Goal: Navigation & Orientation: Find specific page/section

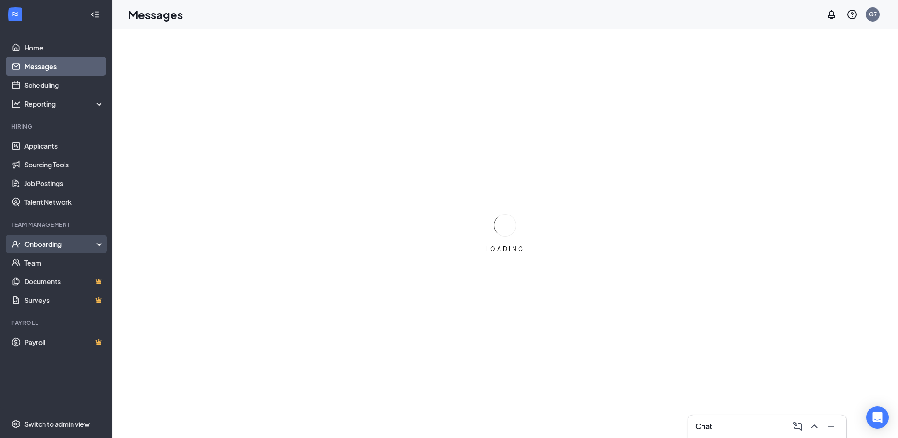
click at [54, 244] on div "Onboarding" at bounding box center [60, 243] width 72 height 9
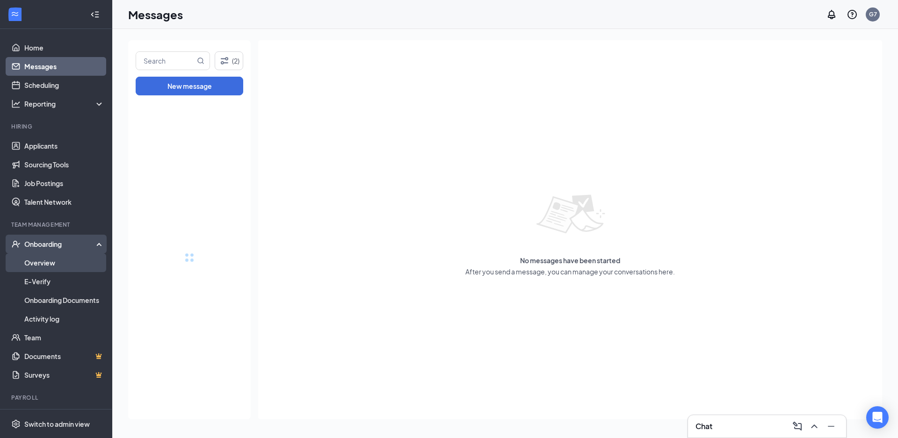
click at [54, 263] on link "Overview" at bounding box center [64, 263] width 80 height 19
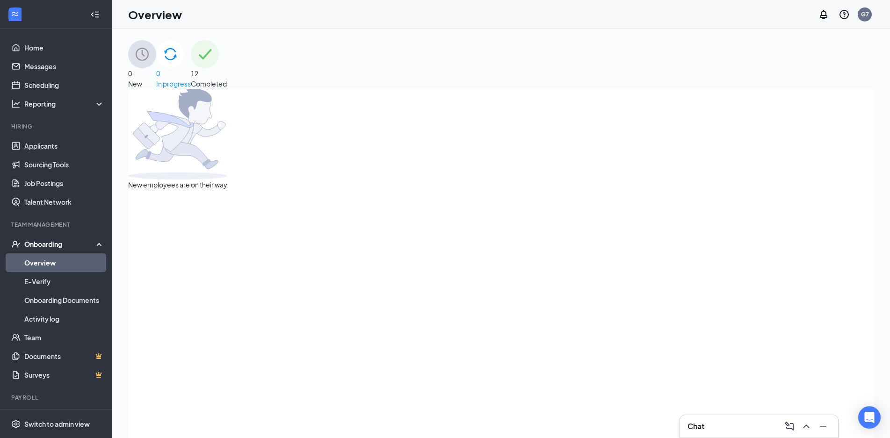
click at [198, 69] on span "12" at bounding box center [194, 73] width 7 height 8
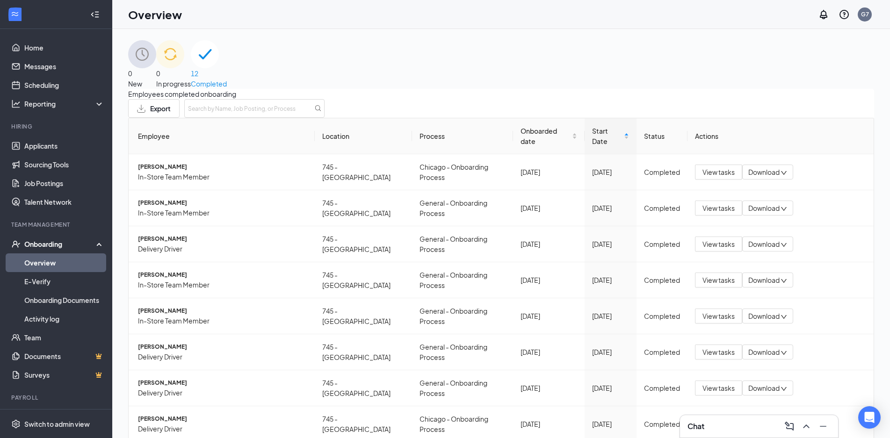
click at [717, 428] on div "Chat" at bounding box center [759, 426] width 143 height 15
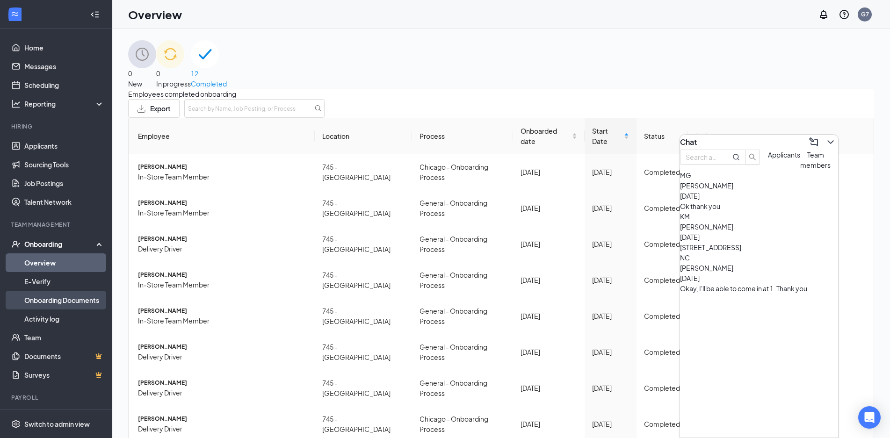
click at [89, 297] on link "Onboarding Documents" at bounding box center [64, 300] width 80 height 19
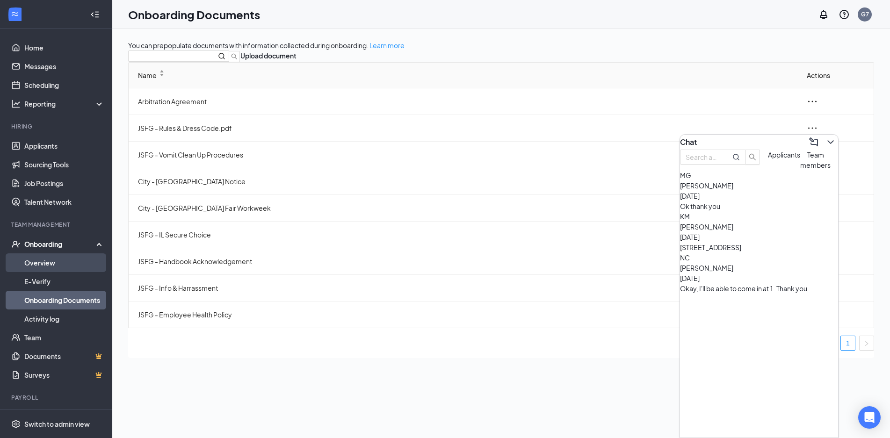
click at [72, 256] on link "Overview" at bounding box center [64, 263] width 80 height 19
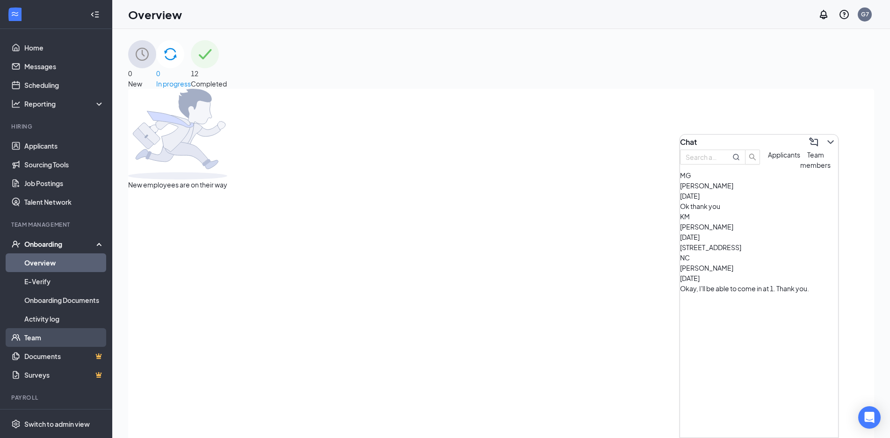
click at [28, 338] on link "Team" at bounding box center [64, 337] width 80 height 19
